Goal: Use online tool/utility: Use online tool/utility

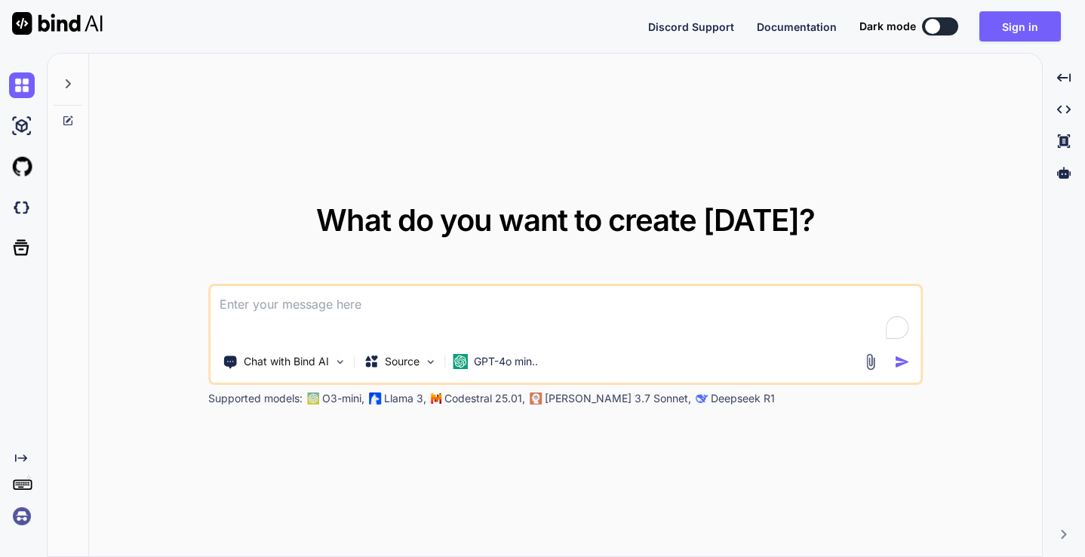
type textarea "x"
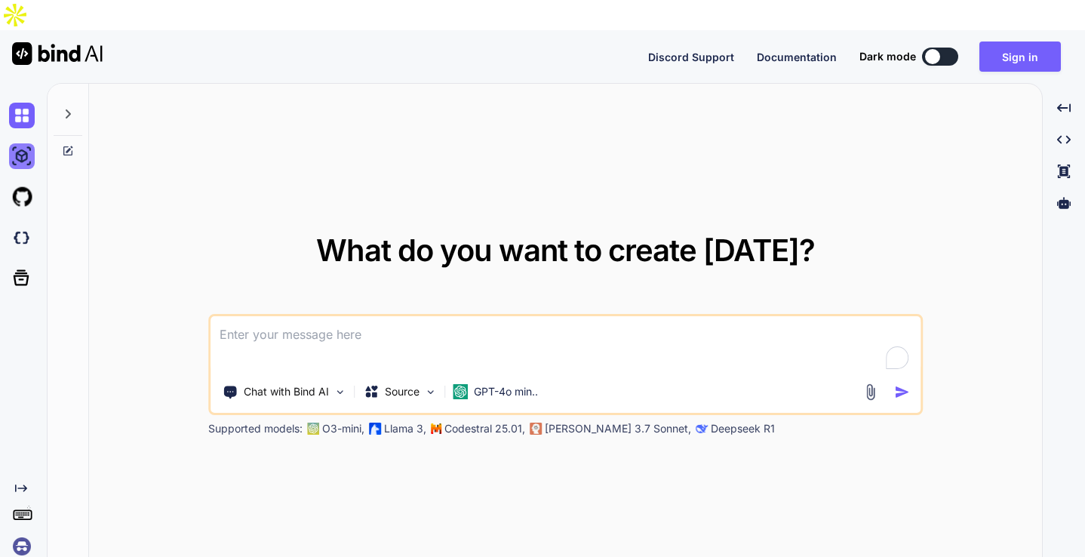
click at [23, 143] on img at bounding box center [22, 156] width 26 height 26
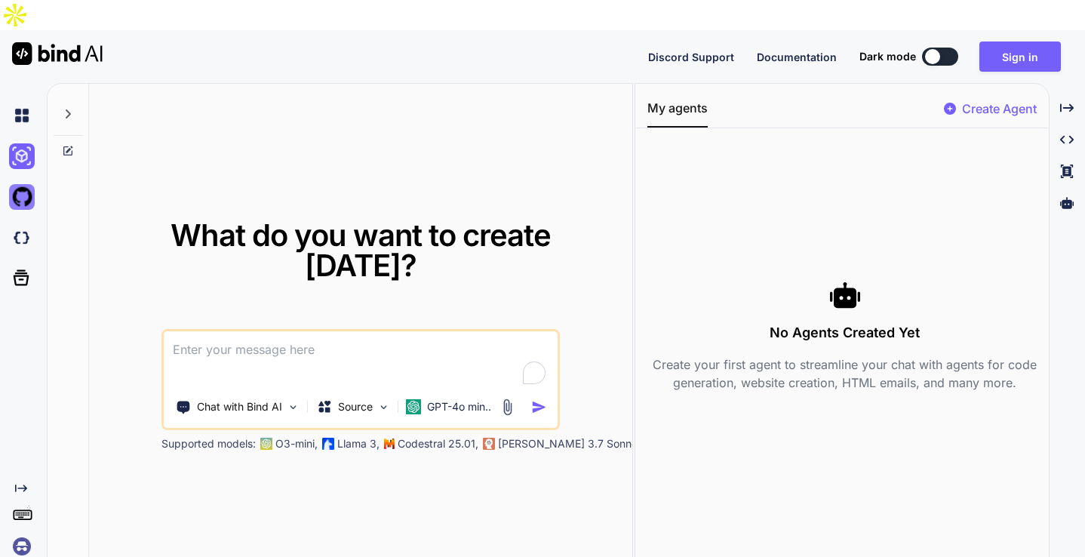
click at [28, 184] on img at bounding box center [22, 197] width 26 height 26
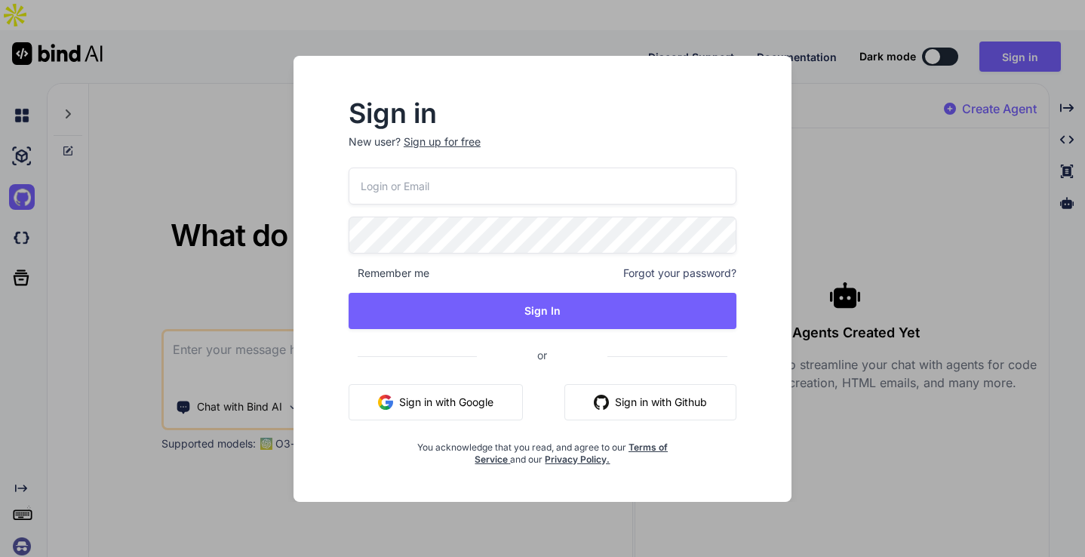
click at [25, 205] on div "Sign in New user? Sign up for free Remember me Forgot your password? Sign In or…" at bounding box center [542, 278] width 1085 height 557
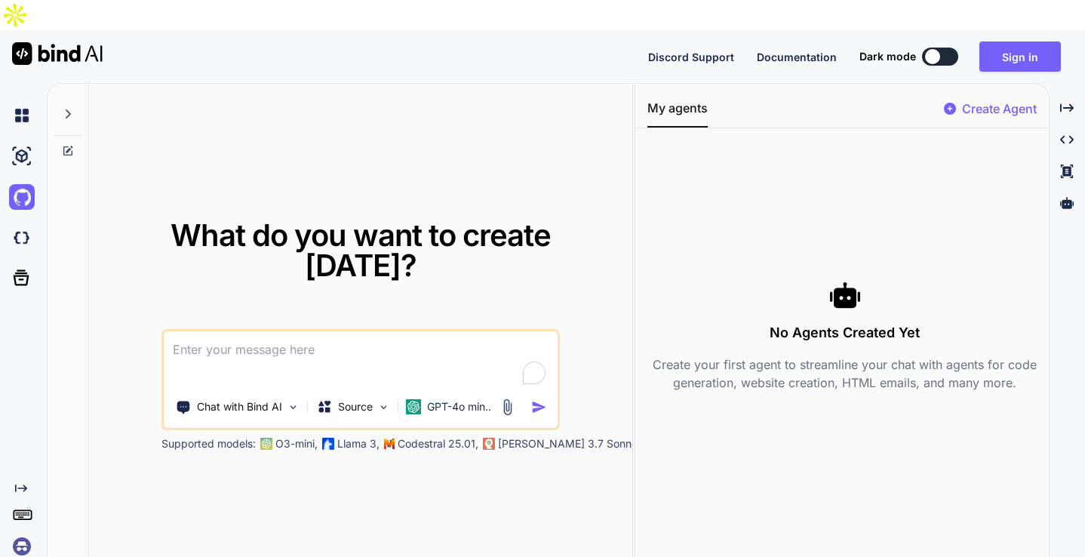
click at [25, 225] on img at bounding box center [22, 238] width 26 height 26
click at [23, 103] on img at bounding box center [22, 116] width 26 height 26
click at [496, 152] on div "What do you want to create today? Chat with Bind AI Source GPT-4o min.. Support…" at bounding box center [360, 336] width 543 height 504
click at [20, 103] on img at bounding box center [22, 116] width 26 height 26
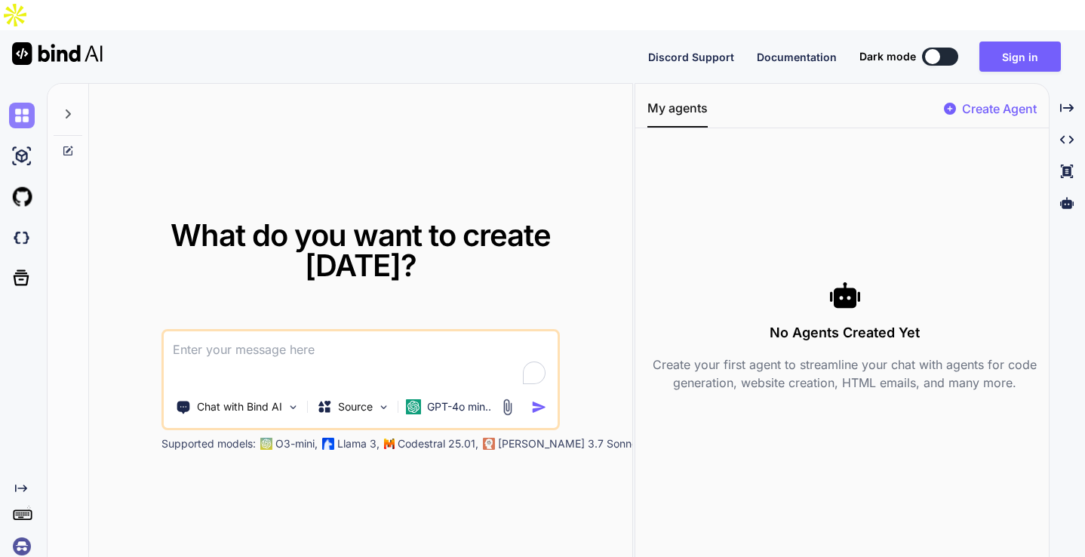
click at [20, 103] on img at bounding box center [22, 116] width 26 height 26
click at [1058, 95] on div "Created with Pixso." at bounding box center [1066, 108] width 23 height 26
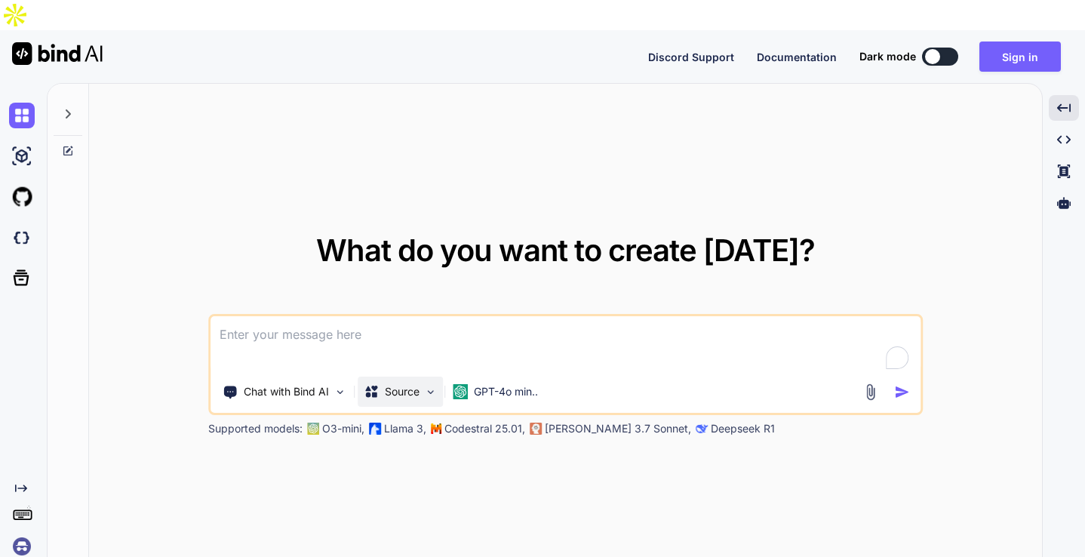
click at [413, 384] on p "Source" at bounding box center [402, 391] width 35 height 15
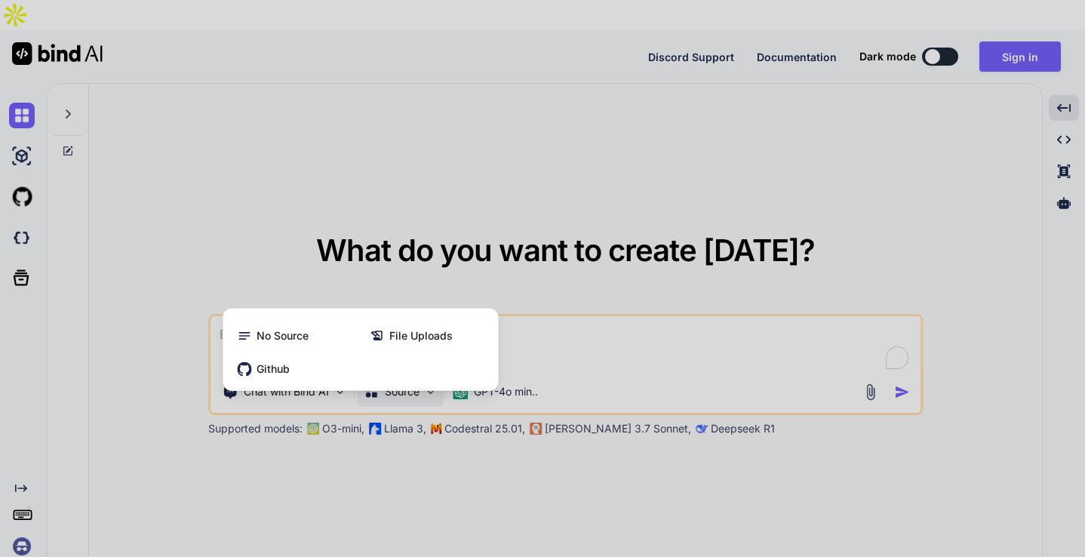
click at [413, 362] on div at bounding box center [542, 278] width 1085 height 557
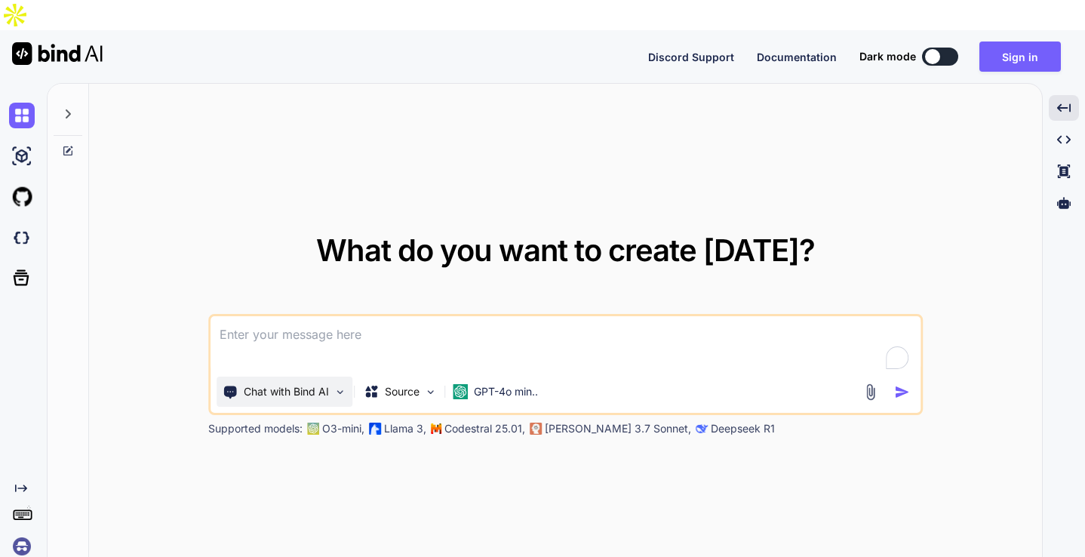
click at [322, 384] on p "Chat with Bind AI" at bounding box center [286, 391] width 85 height 15
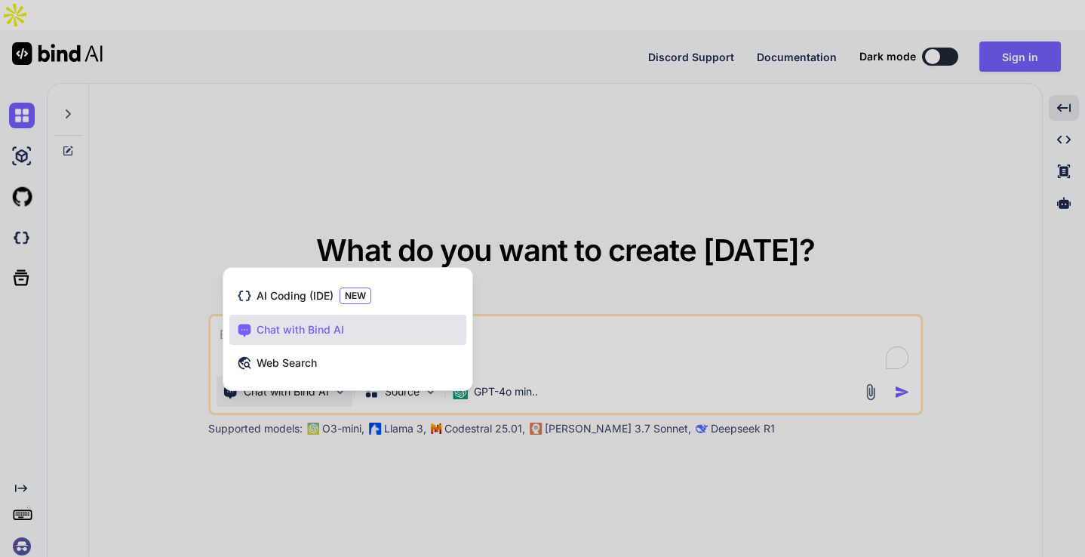
click at [400, 358] on div "AI Coding (IDE) NEW Chat with Bind AI Web Search" at bounding box center [347, 332] width 249 height 116
click at [339, 405] on div at bounding box center [542, 278] width 1085 height 557
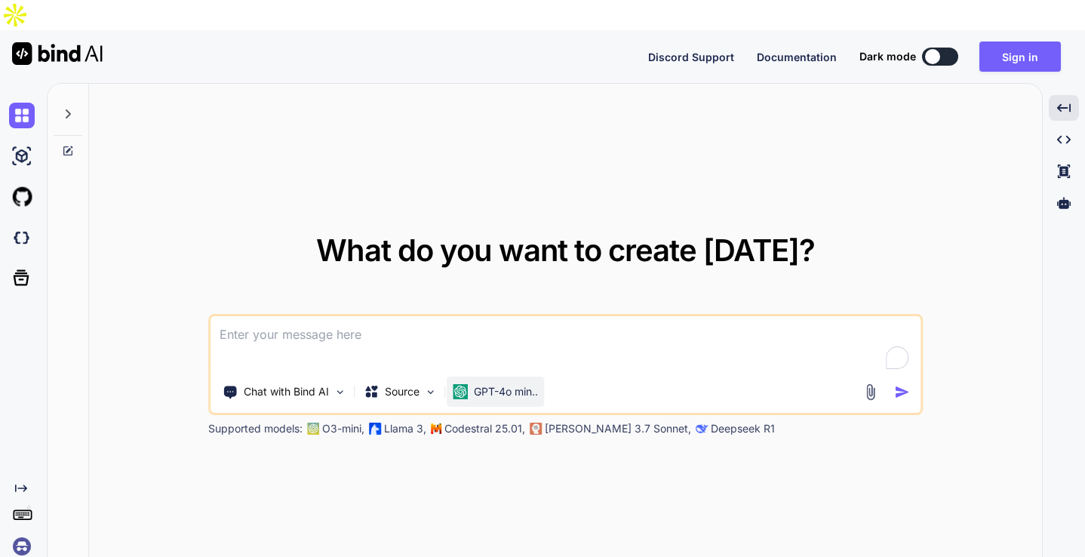
click at [525, 384] on p "GPT-4o min.." at bounding box center [506, 391] width 64 height 15
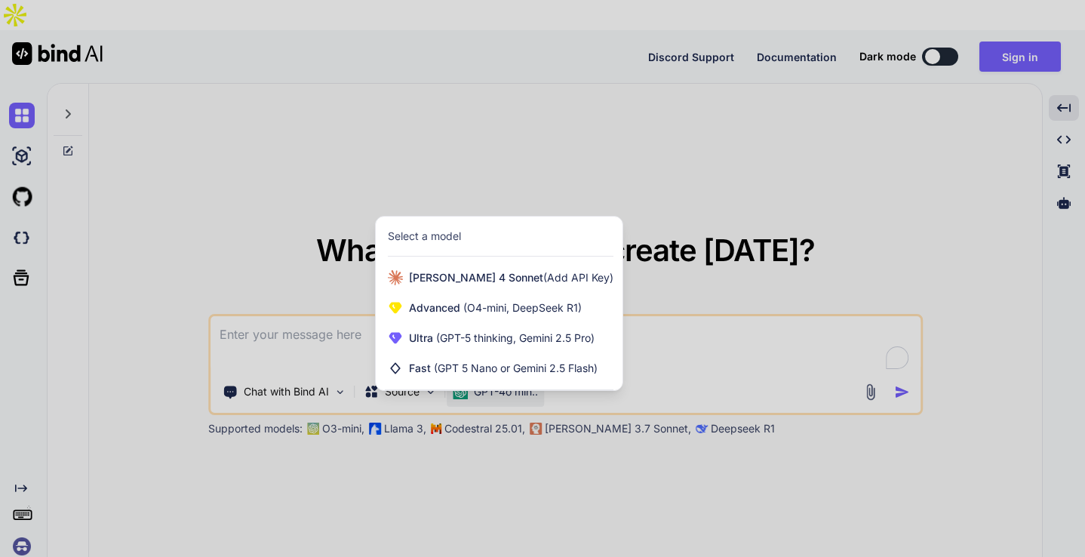
click at [672, 357] on div at bounding box center [542, 278] width 1085 height 557
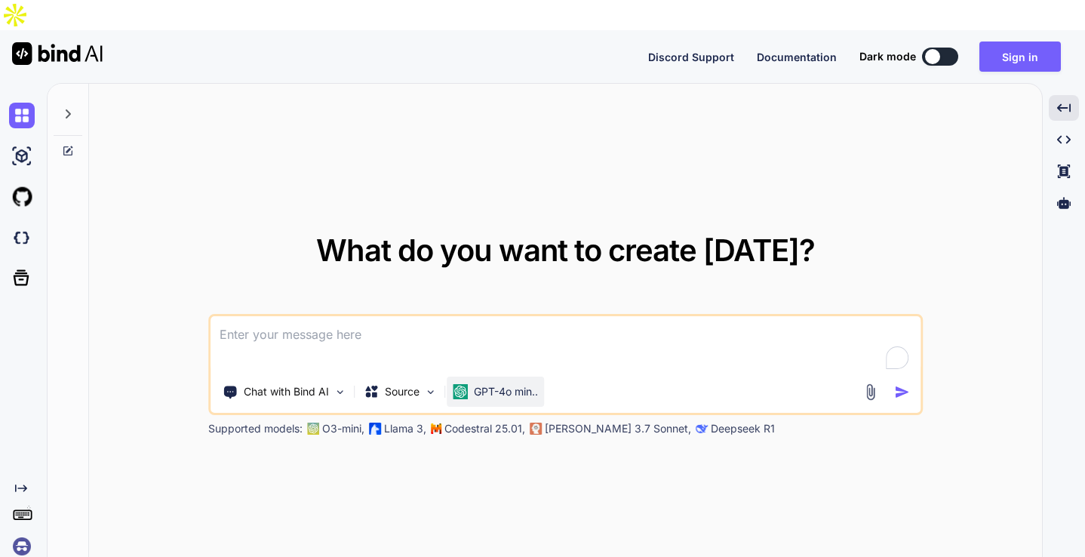
click at [499, 376] on div "GPT-4o min.." at bounding box center [494, 391] width 97 height 30
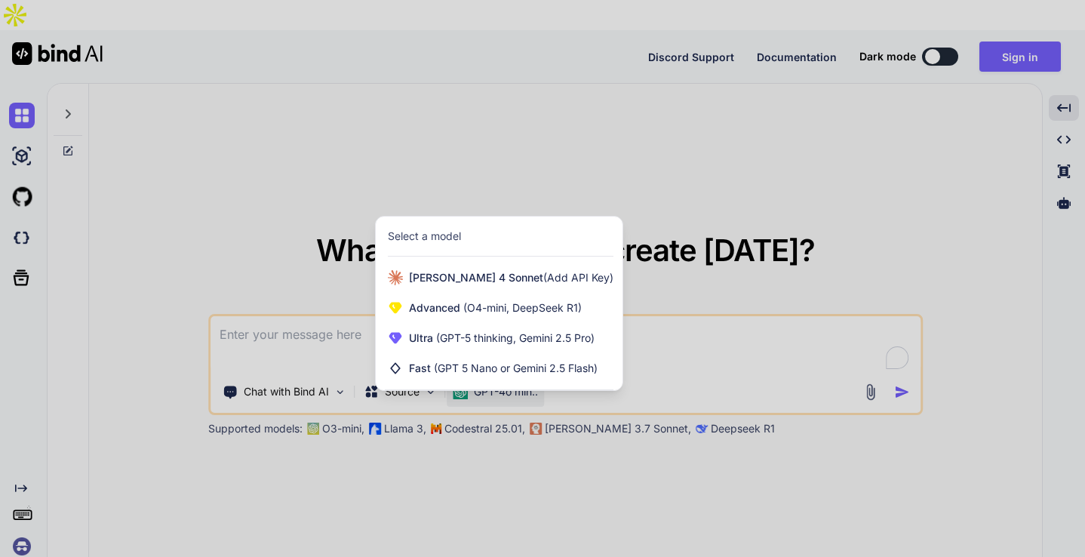
click at [635, 348] on div at bounding box center [542, 278] width 1085 height 557
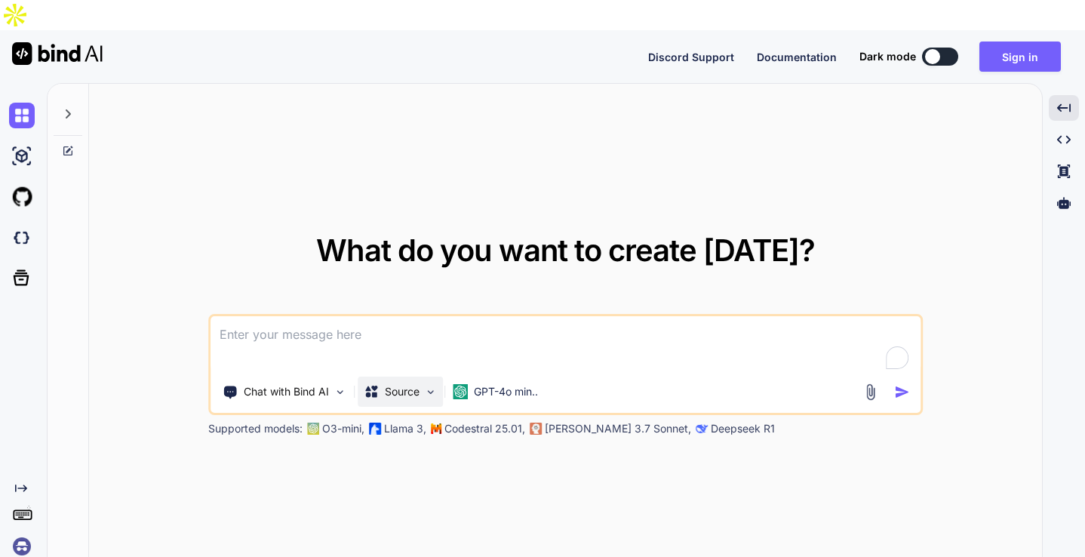
click at [400, 384] on p "Source" at bounding box center [402, 391] width 35 height 15
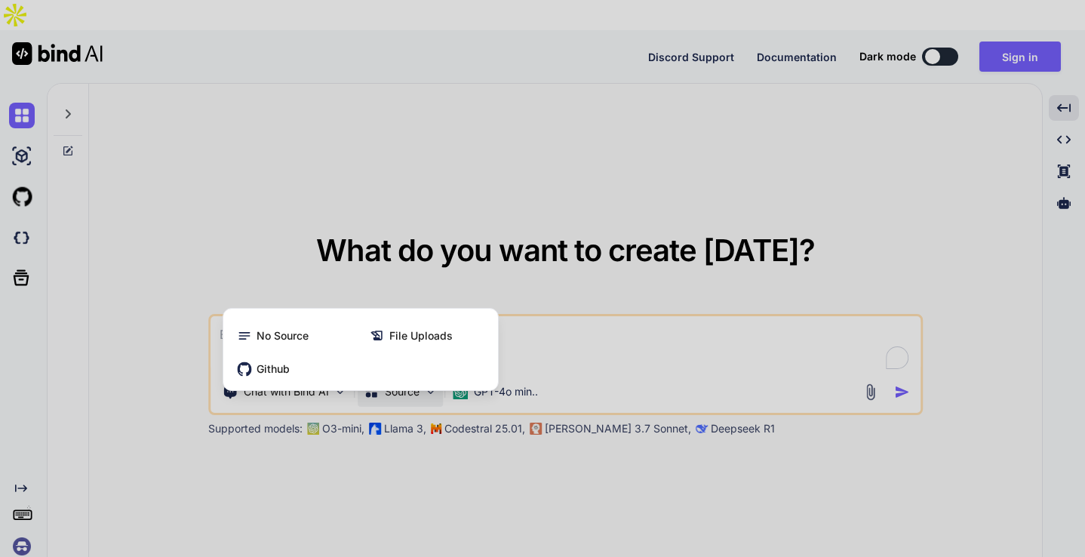
click at [401, 465] on div at bounding box center [542, 278] width 1085 height 557
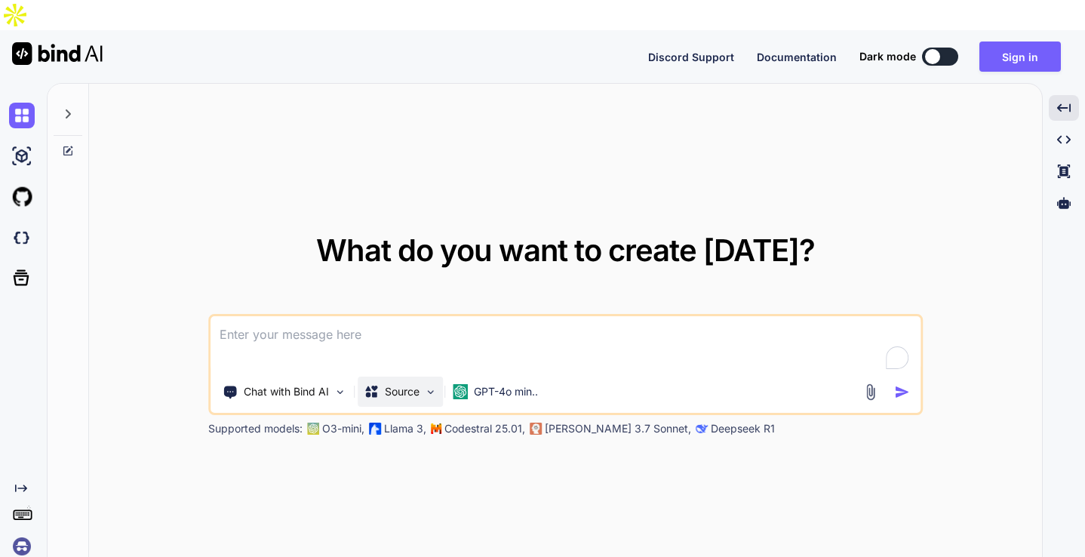
click at [400, 384] on p "Source" at bounding box center [402, 391] width 35 height 15
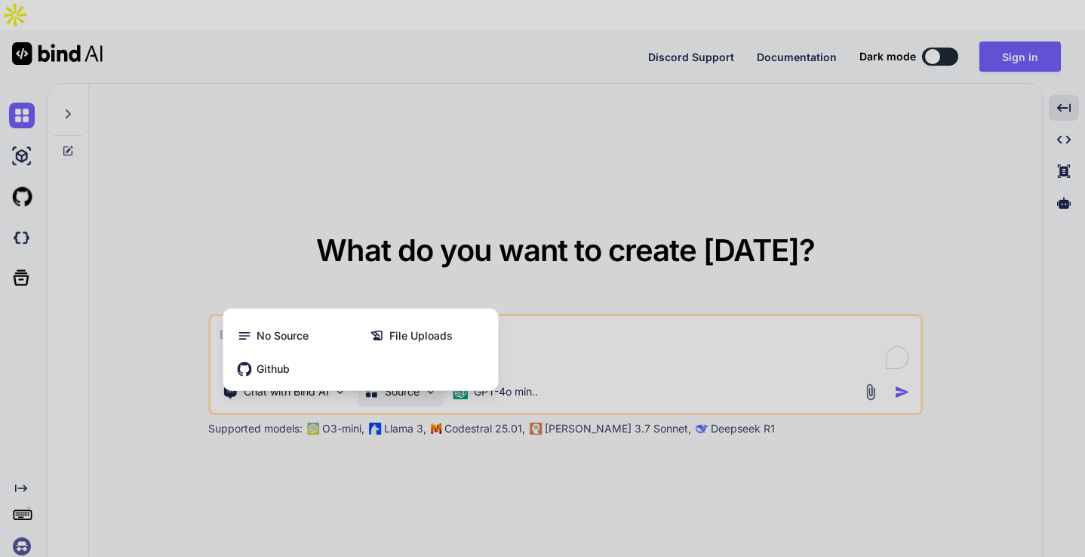
click at [305, 446] on div at bounding box center [542, 278] width 1085 height 557
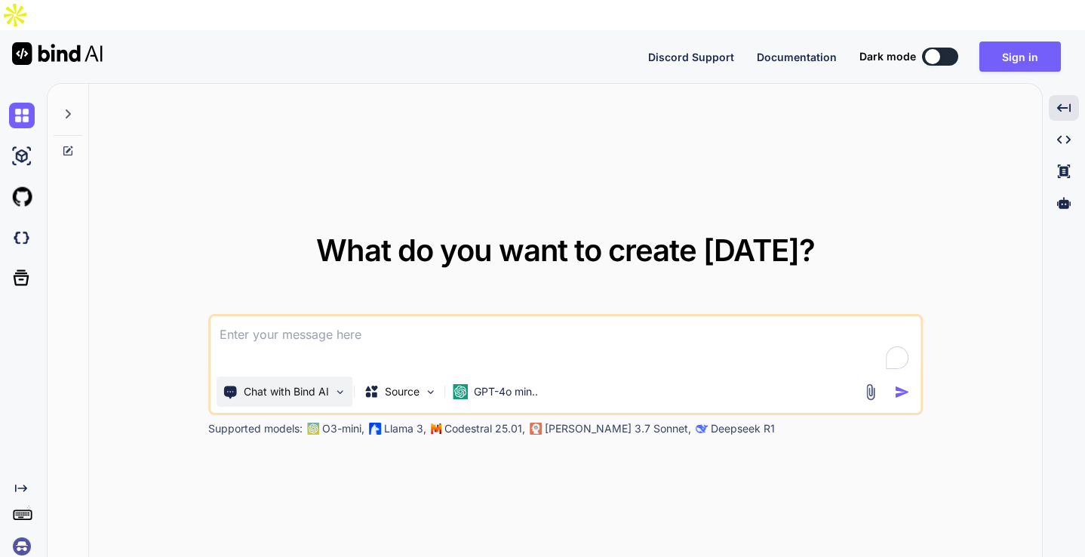
click at [311, 384] on p "Chat with Bind AI" at bounding box center [286, 391] width 85 height 15
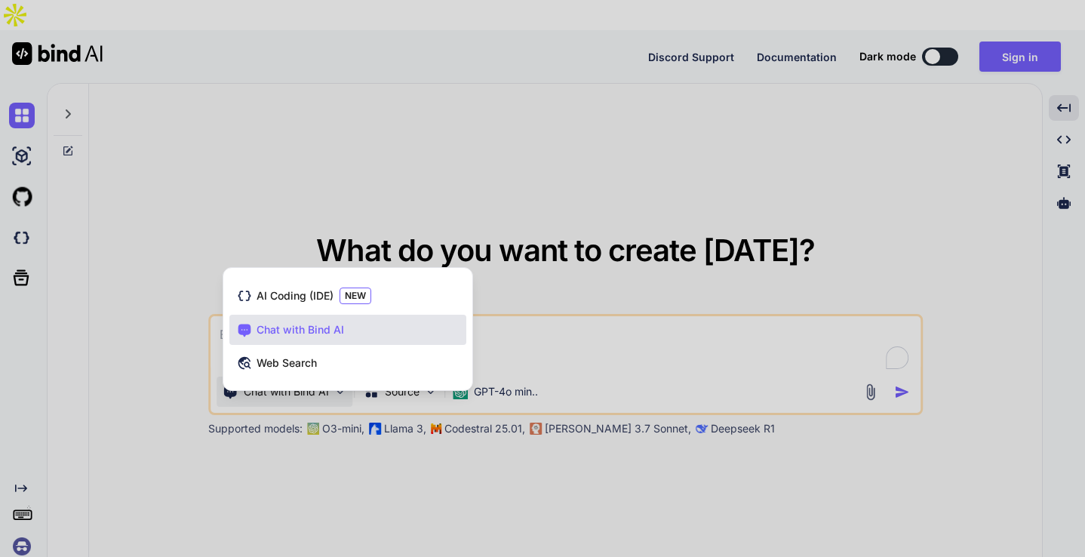
click at [394, 363] on div at bounding box center [542, 278] width 1085 height 557
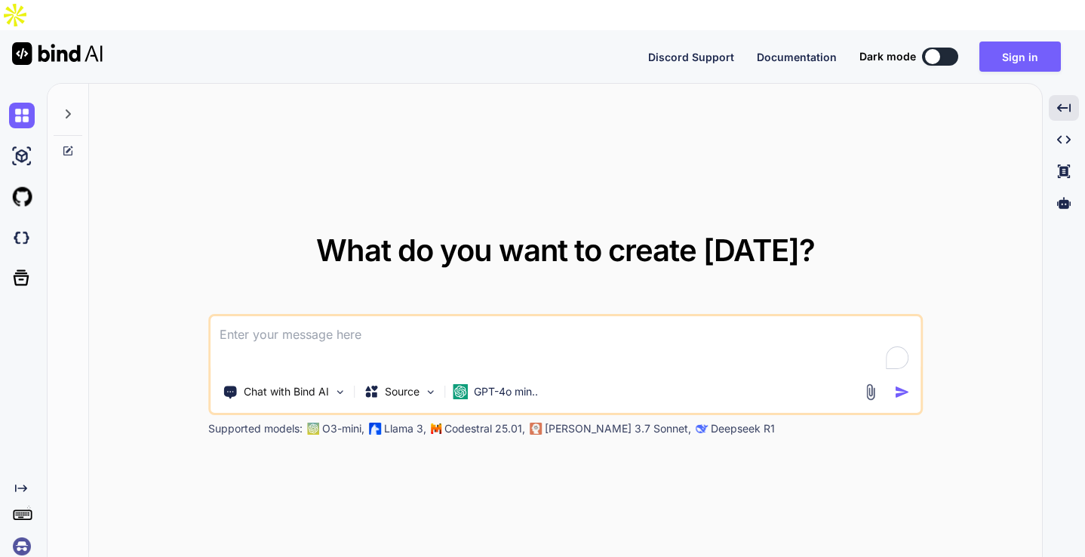
click at [941, 48] on button at bounding box center [940, 57] width 36 height 18
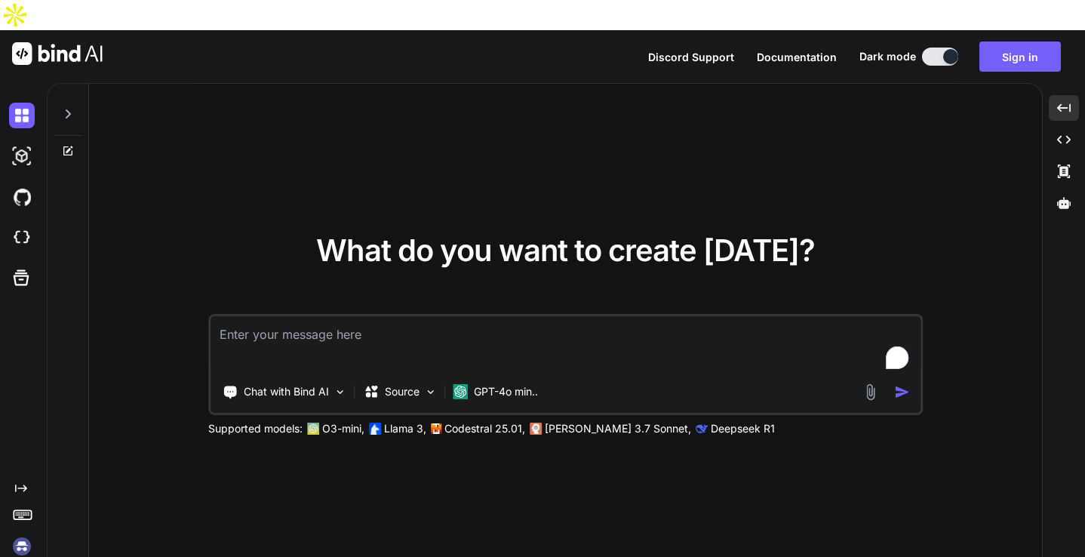
click at [941, 48] on button at bounding box center [940, 57] width 36 height 18
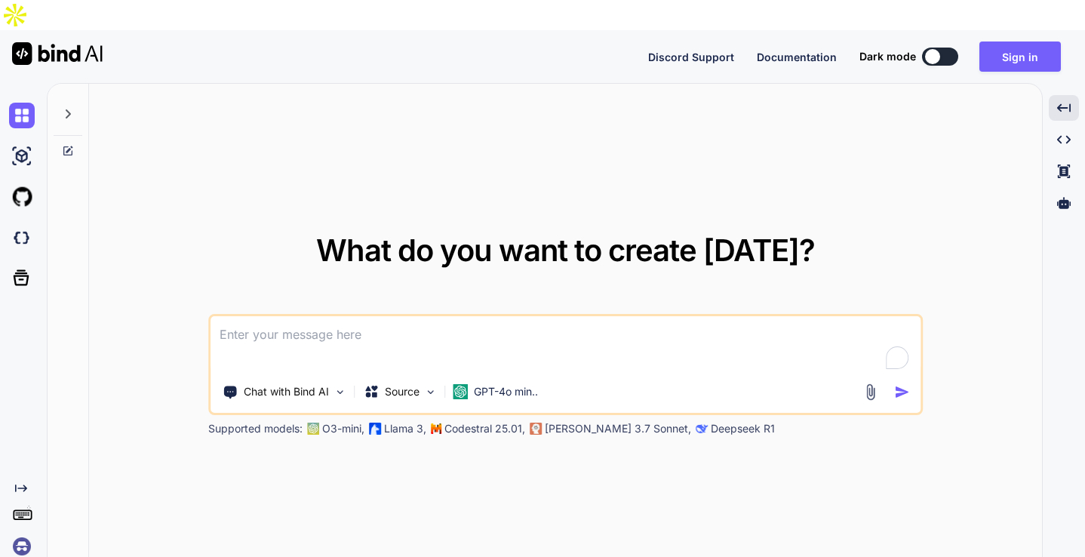
click at [941, 48] on button at bounding box center [940, 57] width 36 height 18
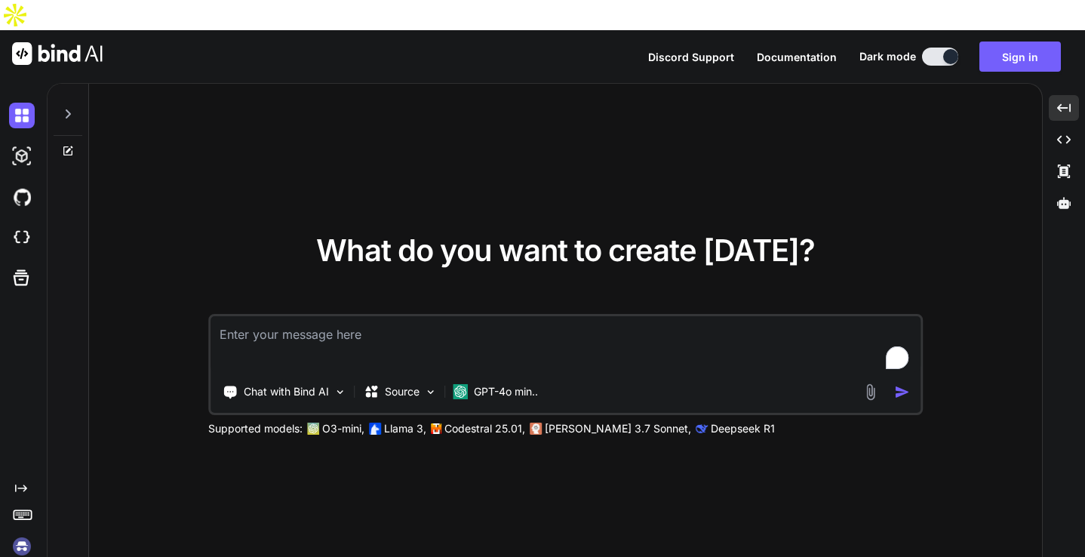
click at [941, 48] on button at bounding box center [940, 57] width 36 height 18
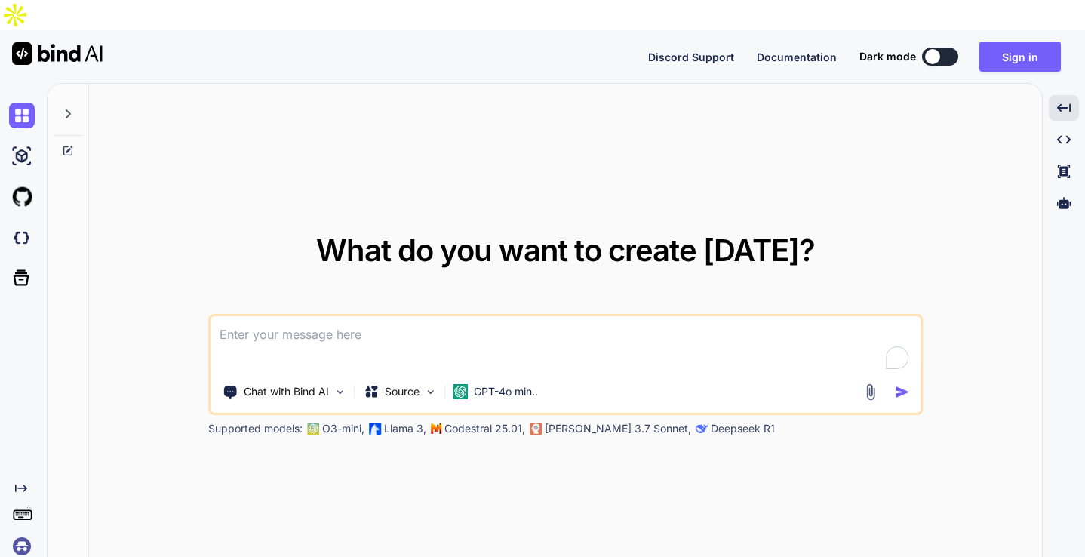
click at [941, 48] on button at bounding box center [940, 57] width 36 height 18
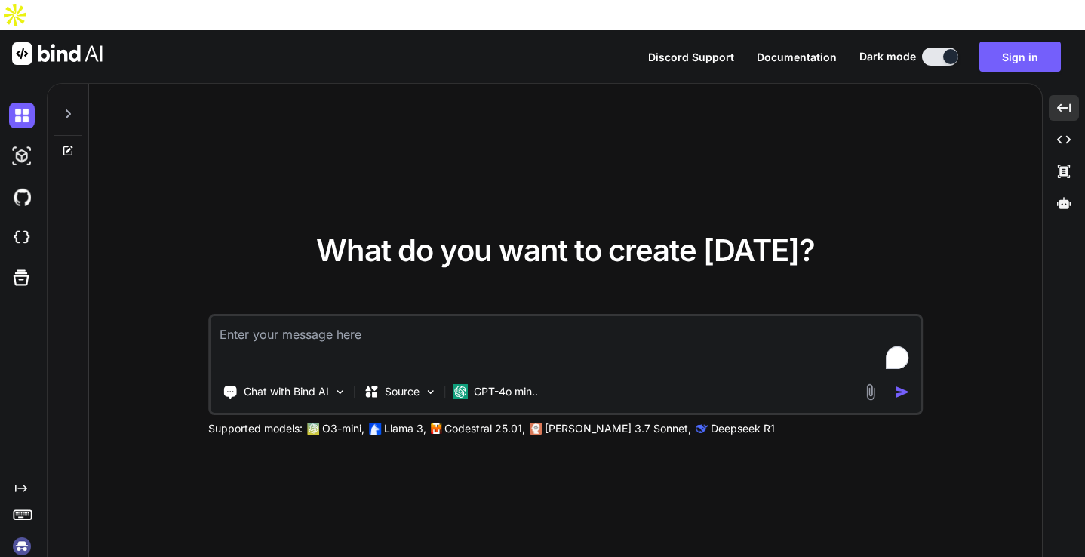
click at [941, 48] on button at bounding box center [940, 57] width 36 height 18
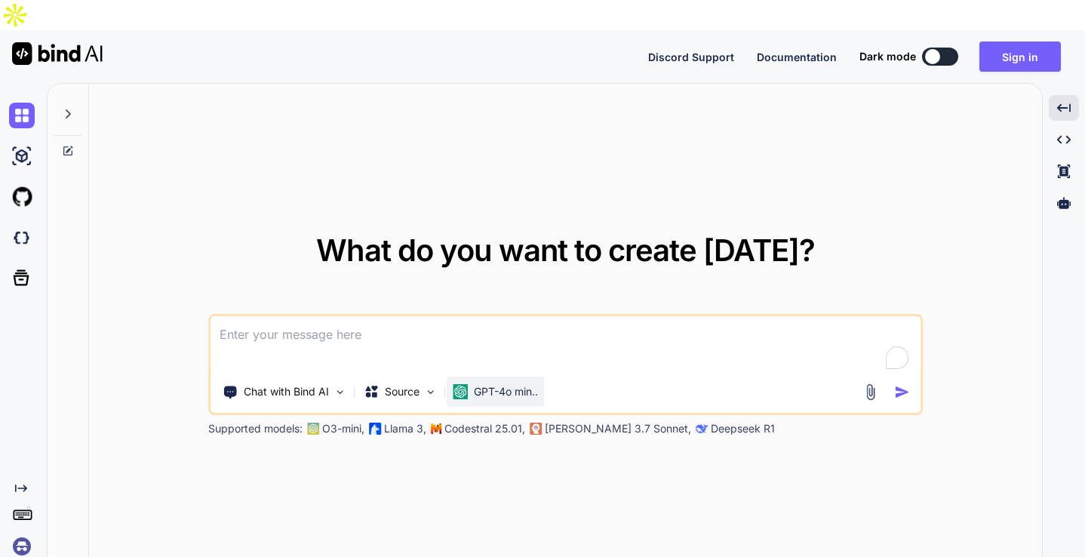
click at [529, 376] on div "GPT-4o min.." at bounding box center [494, 391] width 97 height 30
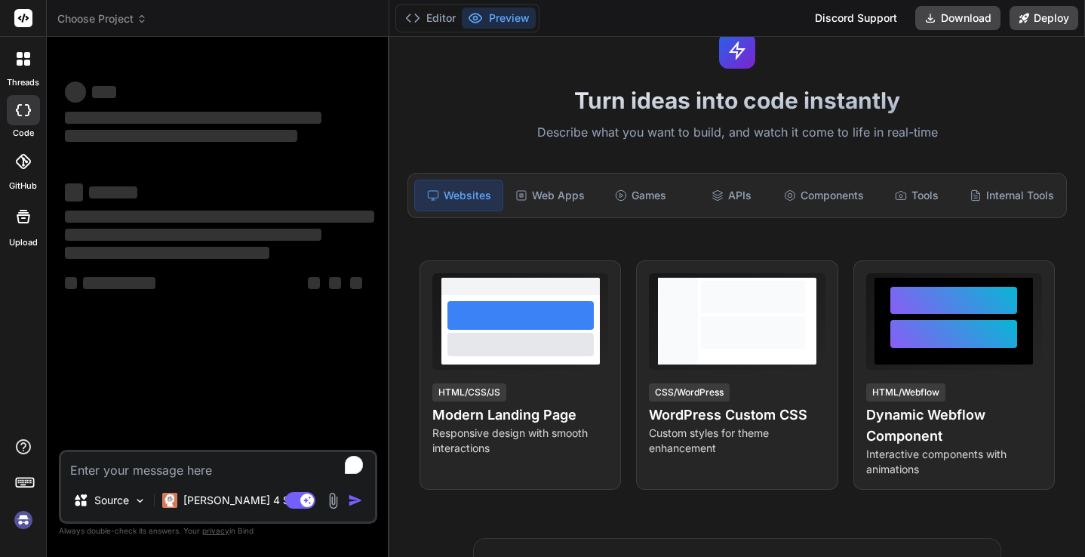
type textarea "x"
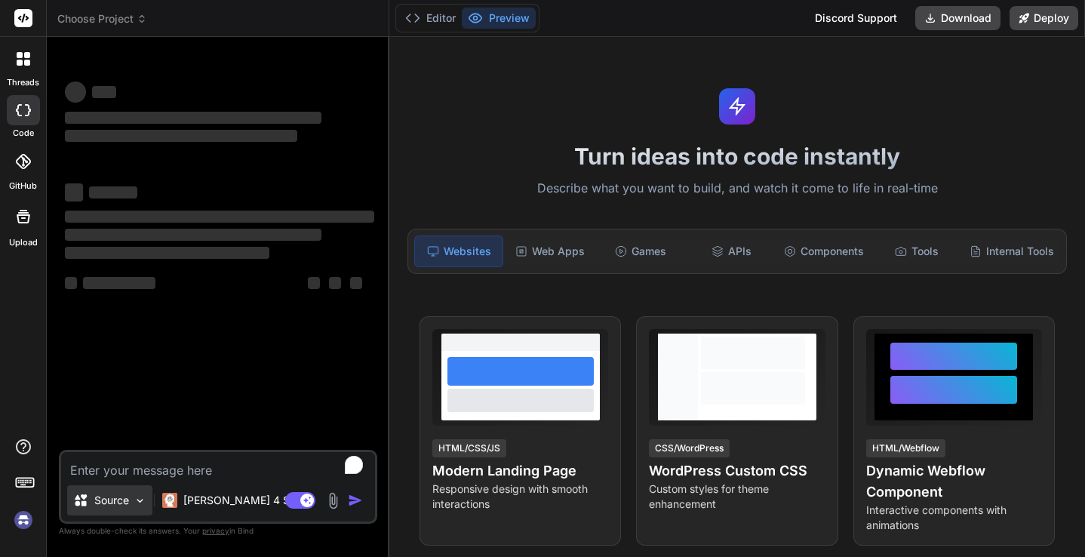
type textarea "x"
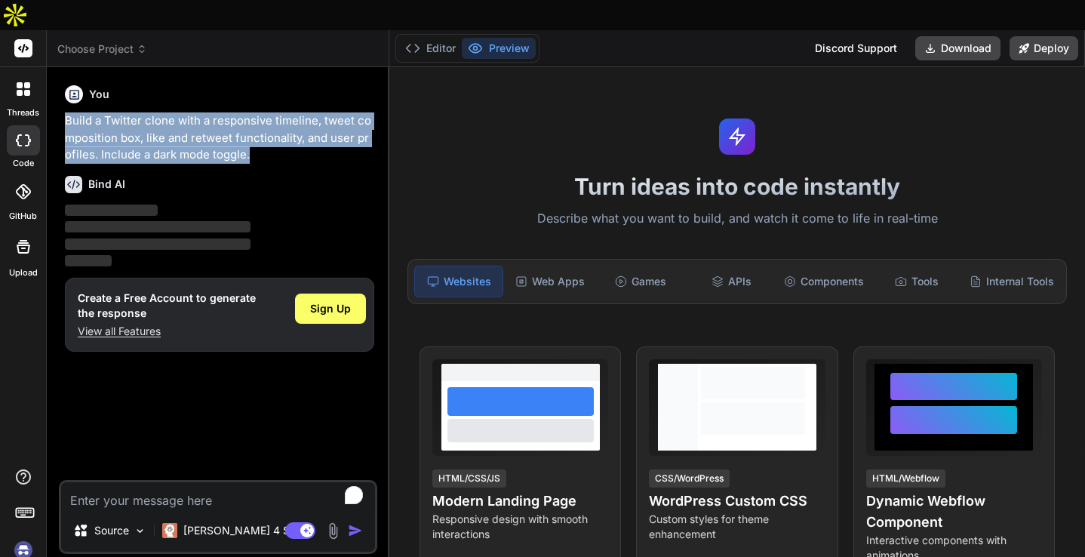
drag, startPoint x: 66, startPoint y: 89, endPoint x: 258, endPoint y: 123, distance: 195.3
click at [258, 123] on p "Build a Twitter clone with a responsive timeline, tweet composition box, like a…" at bounding box center [219, 137] width 309 height 51
